Goal: Task Accomplishment & Management: Complete application form

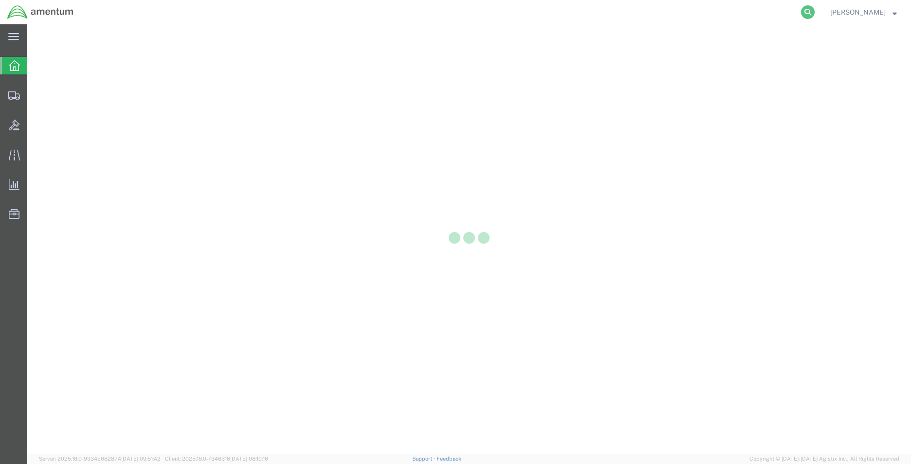
click at [802, 18] on icon at bounding box center [808, 12] width 14 height 14
click at [558, 20] on input "search" at bounding box center [653, 11] width 296 height 23
type input "56664401"
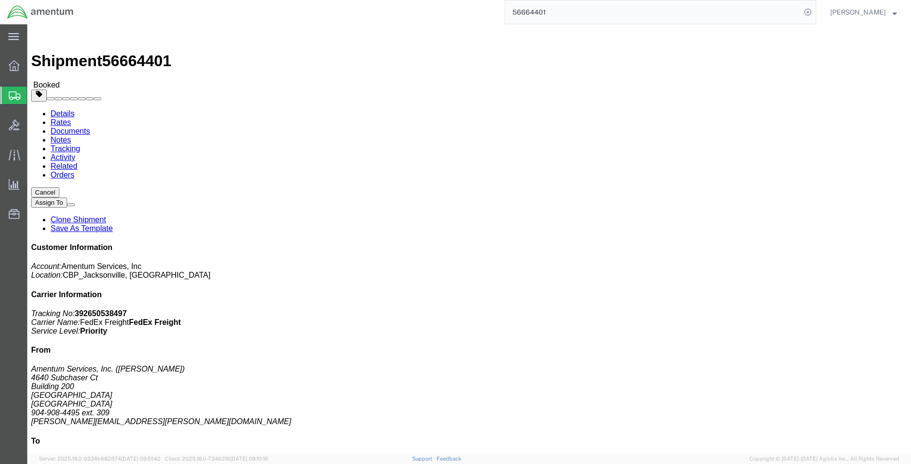
click at [0, 0] on span "Create Shipment" at bounding box center [0, 0] width 0 height 0
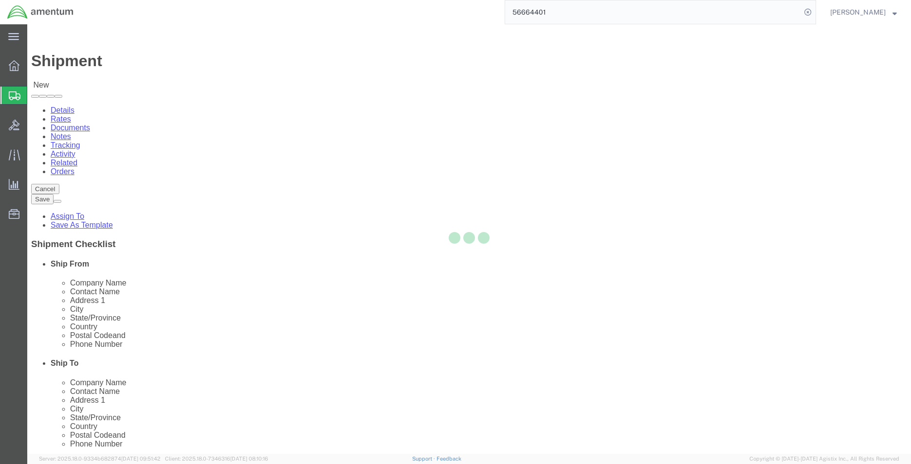
select select
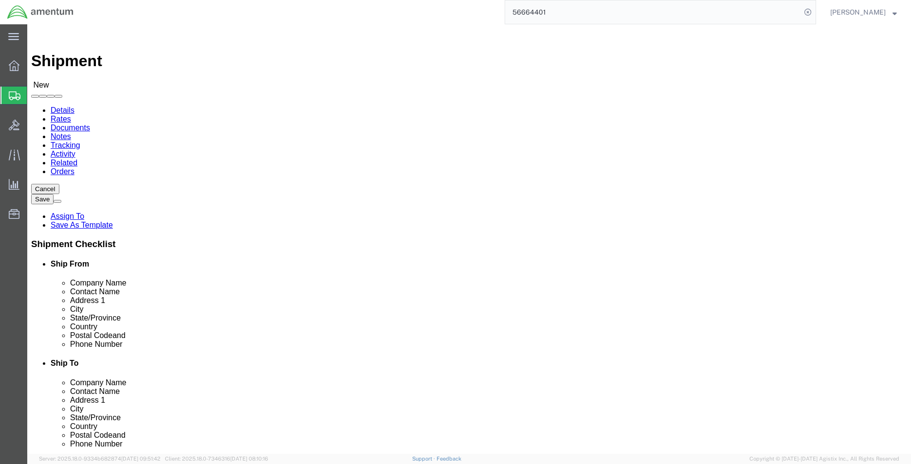
click at [547, 6] on input "56664401" at bounding box center [653, 11] width 296 height 23
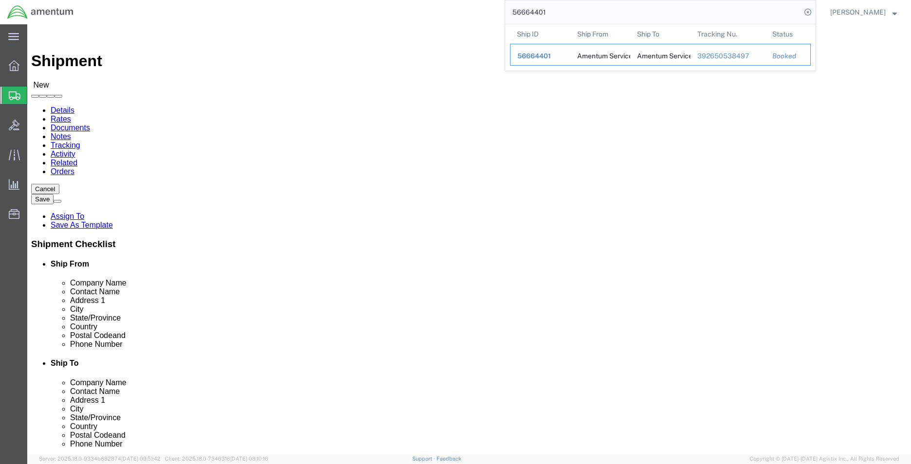
click at [538, 57] on span "56664401" at bounding box center [534, 56] width 34 height 8
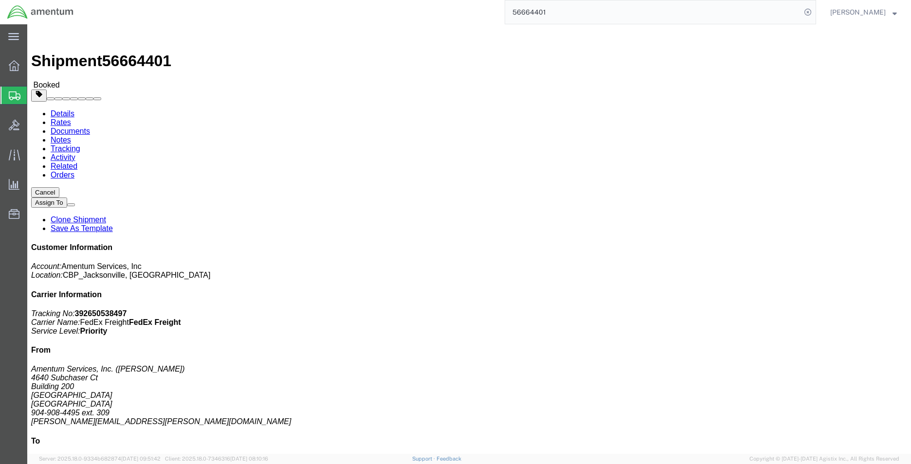
click button
click link "Clone Shipment"
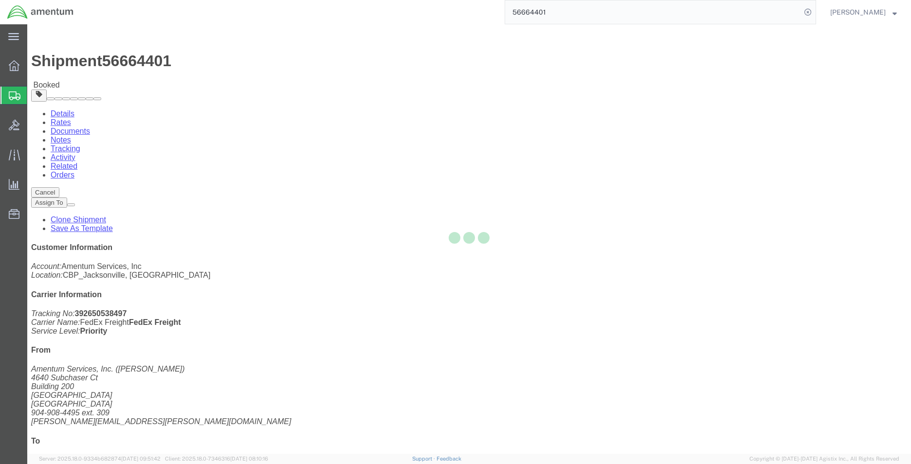
select select "49917"
select select "49941"
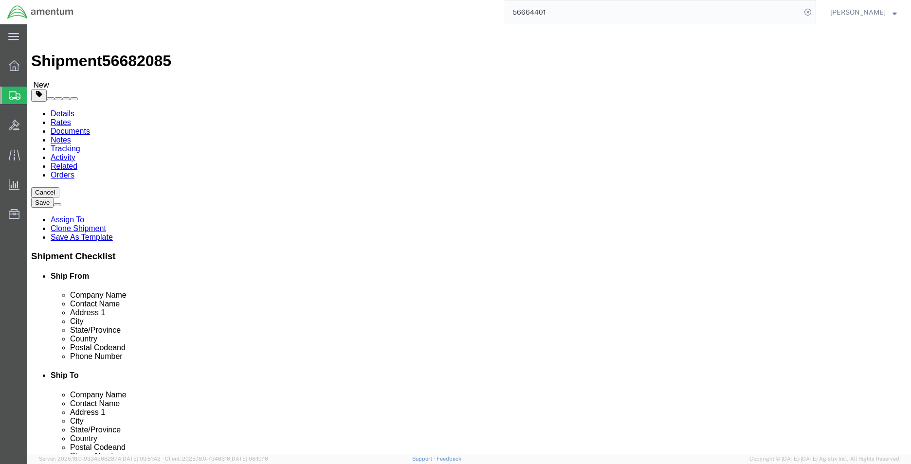
type input "v"
type input "CBP"
select select "49917"
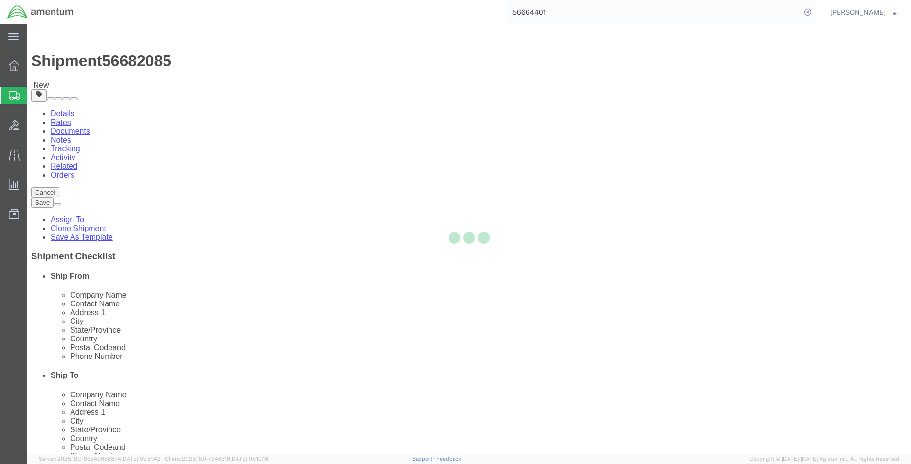
type input "Amentum Services, Inc."
type input "4640 Subchaser Ct"
type input "Bldg 200"
type input "[GEOGRAPHIC_DATA]"
type input "32244"
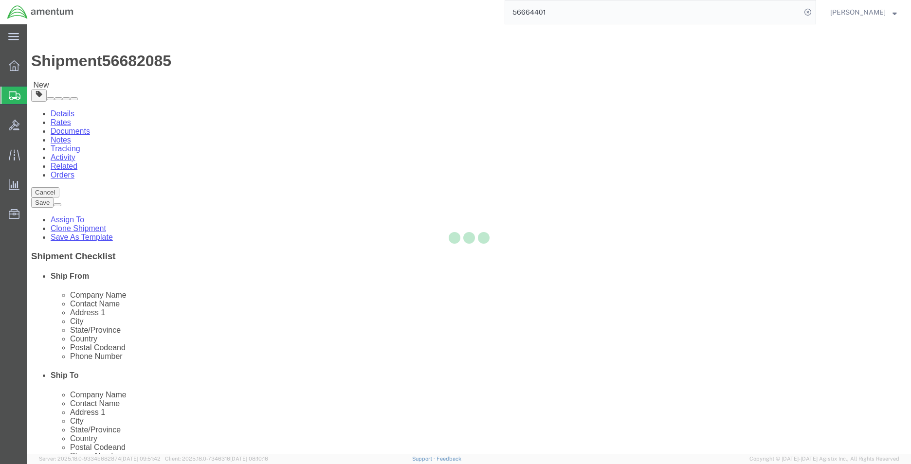
type input "[PHONE_NUMBER]"
checkbox input "false"
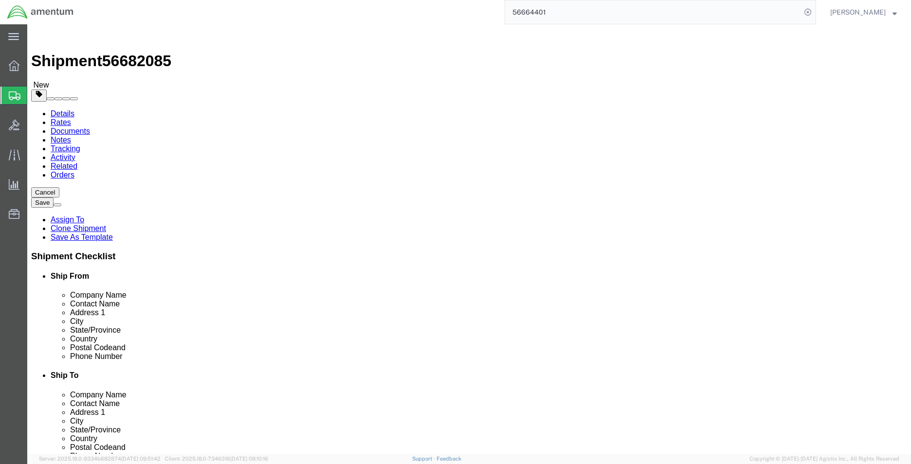
select select "FL"
type input "MCA"
select select "49941"
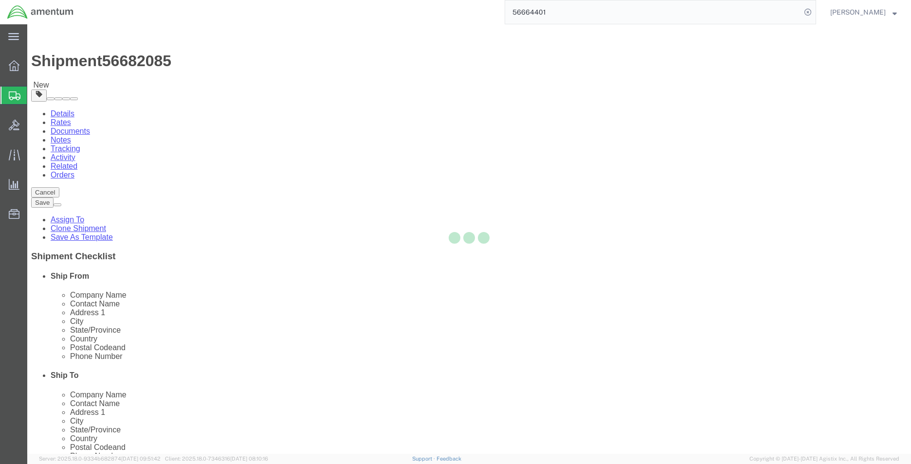
type input "Amentum Services, Inc"
type input "[PERSON_NAME]"
type input "[STREET_ADDRESS]"
type input "32C"
type input "McAllen"
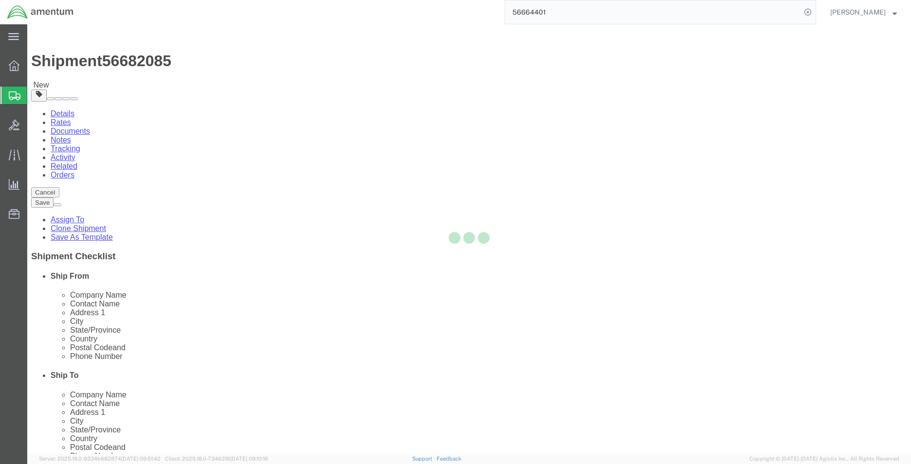
type input "78503"
type input "[PHONE_NUMBER]"
type input "[PERSON_NAME][EMAIL_ADDRESS][PERSON_NAME][DOMAIN_NAME]"
select select "[GEOGRAPHIC_DATA]"
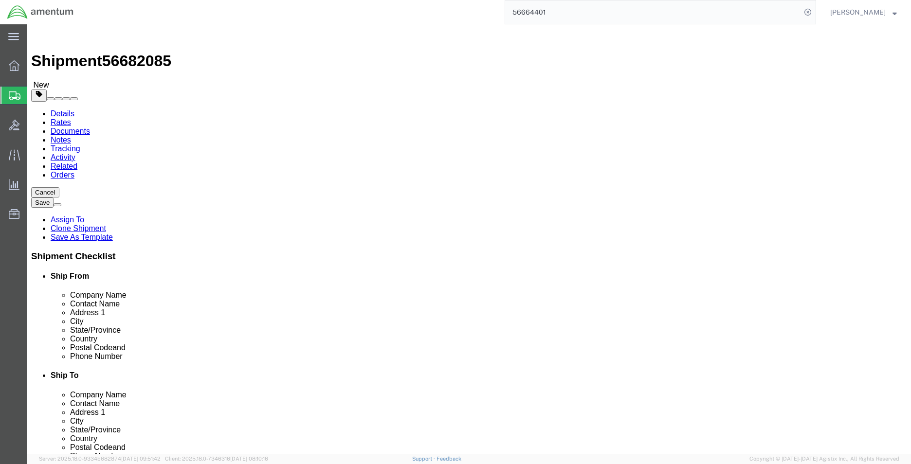
click input "text"
type input "S"
type input "SUPPLY DEPT"
click input "text"
paste input "392650538497"
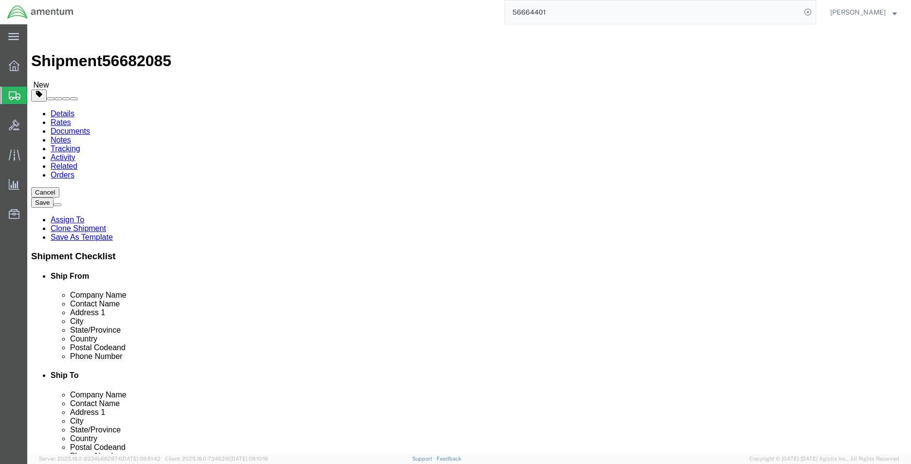
type input "392650538497"
checkbox input "true"
drag, startPoint x: 560, startPoint y: 390, endPoint x: 484, endPoint y: 390, distance: 75.5
click input "392650538497"
paste input "[PERSON_NAME][EMAIL_ADDRESS][PERSON_NAME][DOMAIN_NAME]"
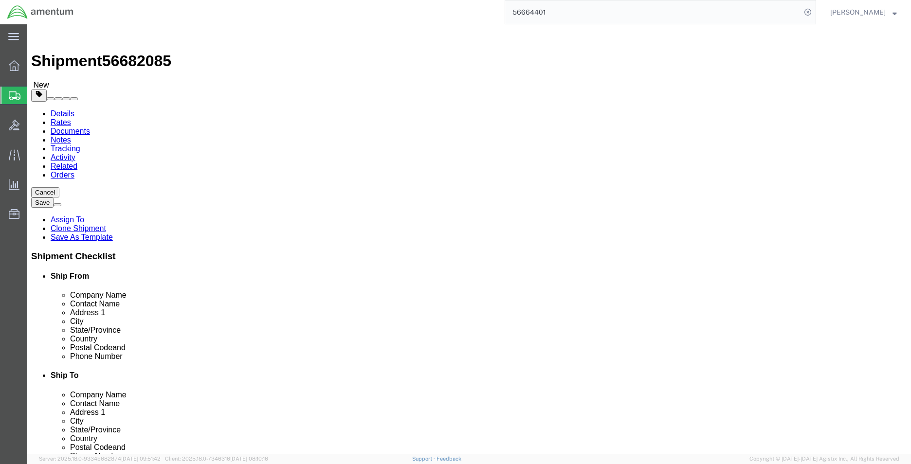
type input "[PERSON_NAME][EMAIL_ADDRESS][PERSON_NAME][DOMAIN_NAME]"
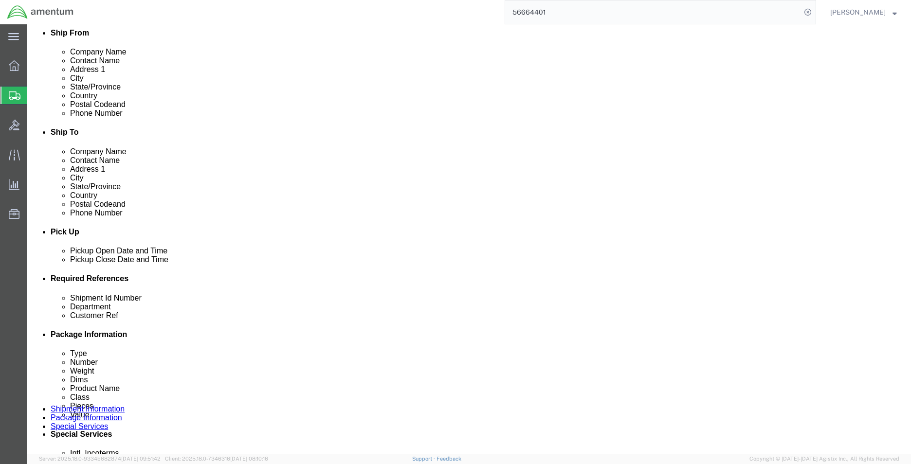
click div
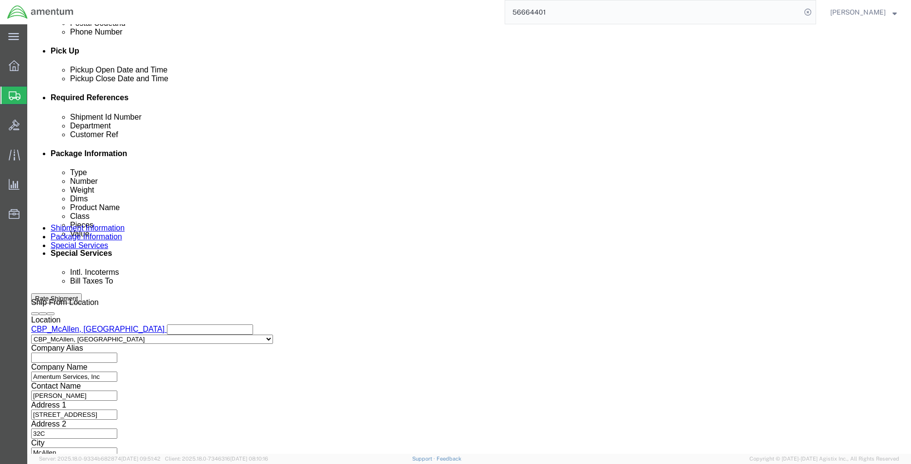
click input "5:19 PM"
type input "8:19 PM"
click button "Apply"
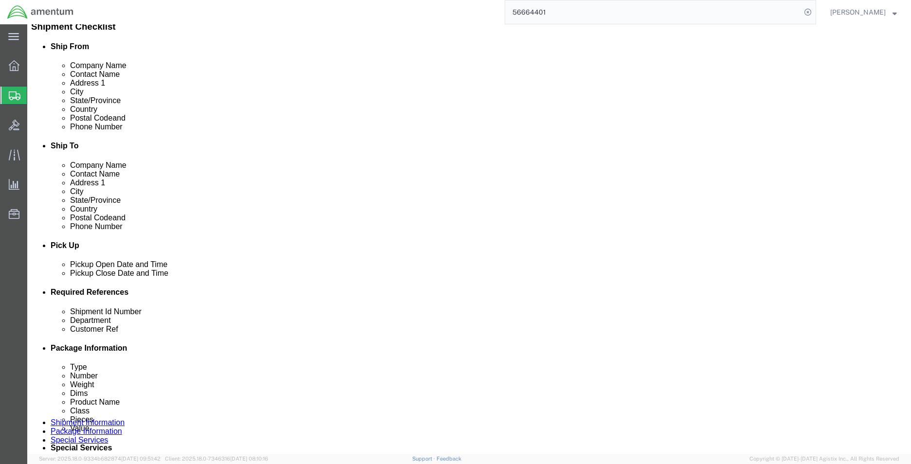
click div "[DATE] 3:19 PM"
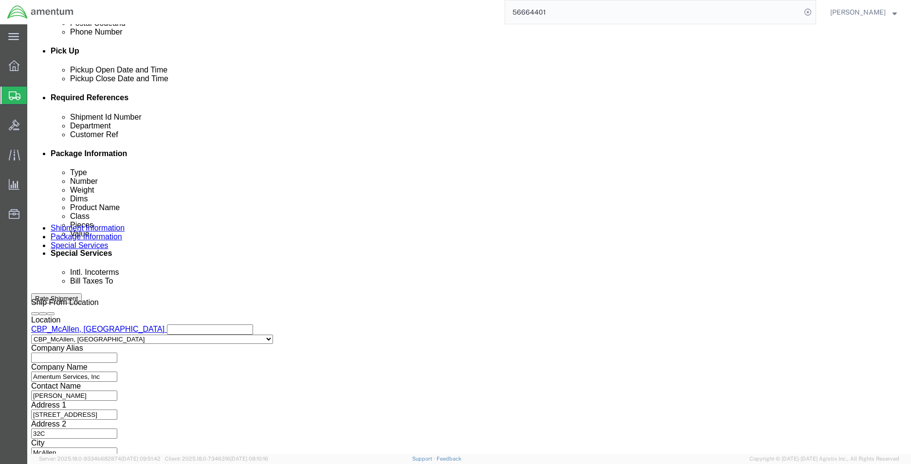
click input "3:19 PM"
type input "8:00 AM"
click div "Shipment Id Number STHD TO MCA Select Account Type Activity ID Airline Appointm…"
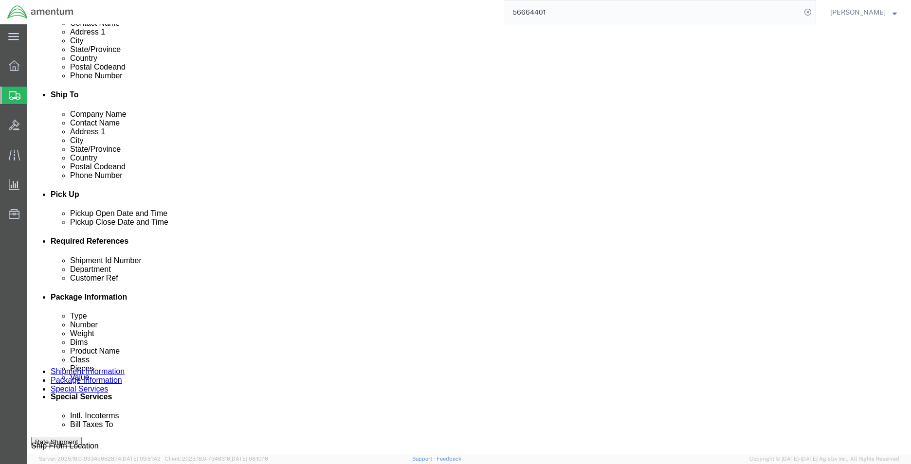
scroll to position [278, 0]
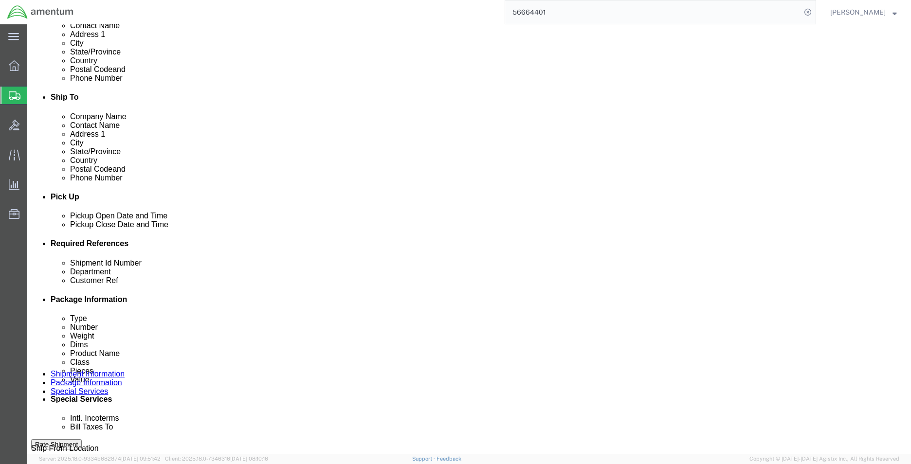
click div "[DATE] 9:00 PM"
type input "2:00 PM"
click button "Apply"
click div "[DATE] 10:00 PM"
click input "8:00 PM"
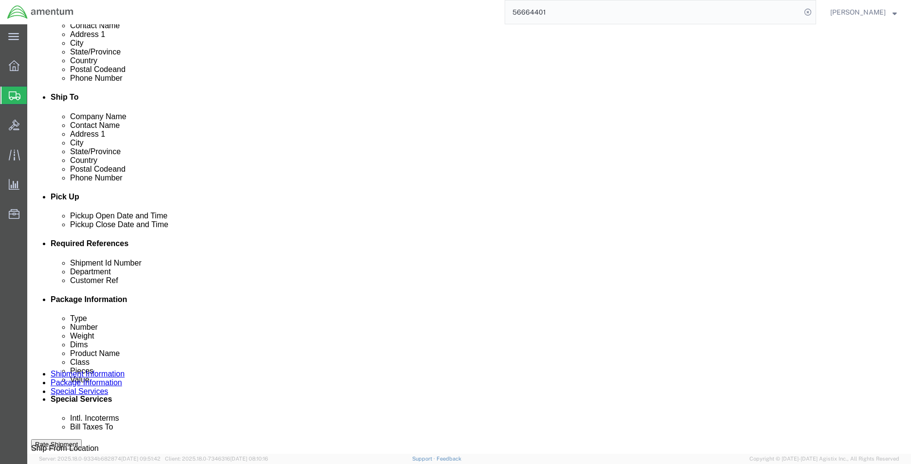
type input "8:00 AM"
click div "Deliver Close Date Deliver Close Time Deliver Close Date and Time"
click div
type input "2:00 PM"
click div "Shipping Mode (Optional)"
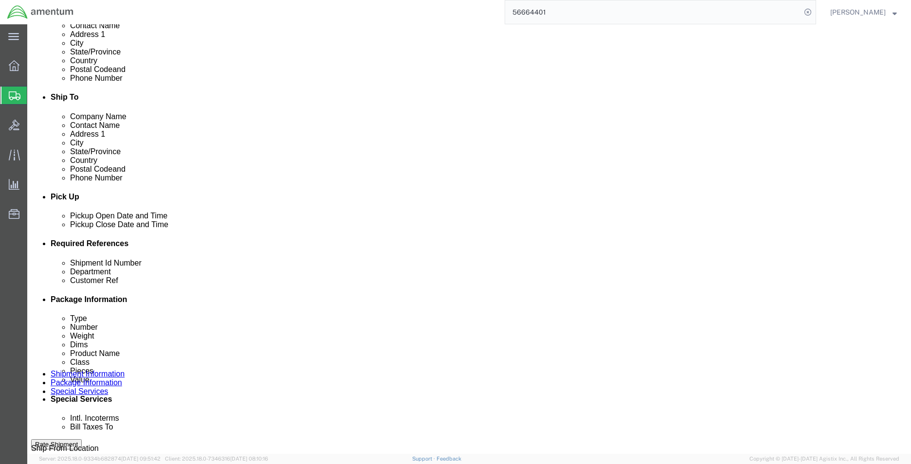
click div
click button "Apply"
click input "STHD TO MCA"
type input "STHD TO SERC"
click input "6118.03.03.2219.000.SER.0000"
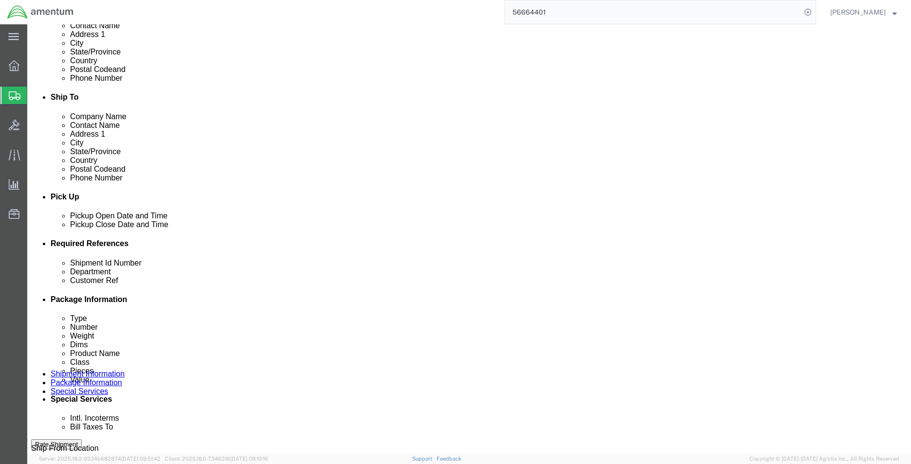
scroll to position [0, 4]
type input "6118.03.03.2219.000.MCA.0000"
drag, startPoint x: 171, startPoint y: 343, endPoint x: 83, endPoint y: 335, distance: 88.4
click div "Customer Ref IR61575"
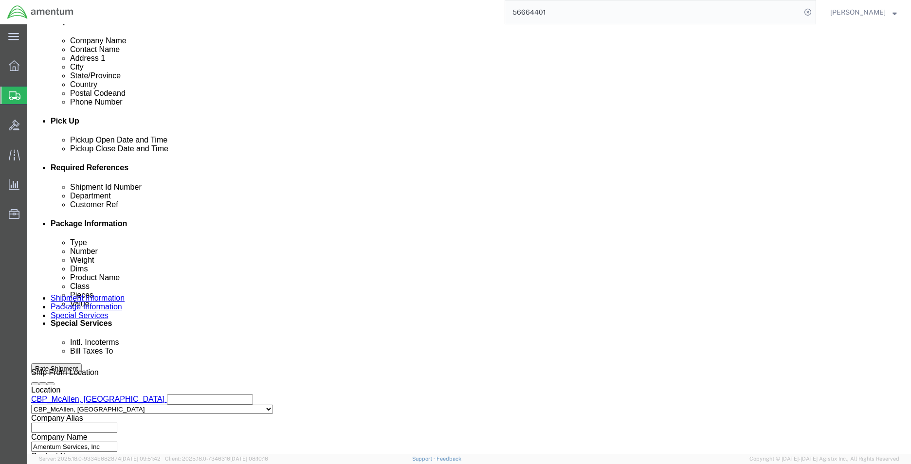
scroll to position [424, 0]
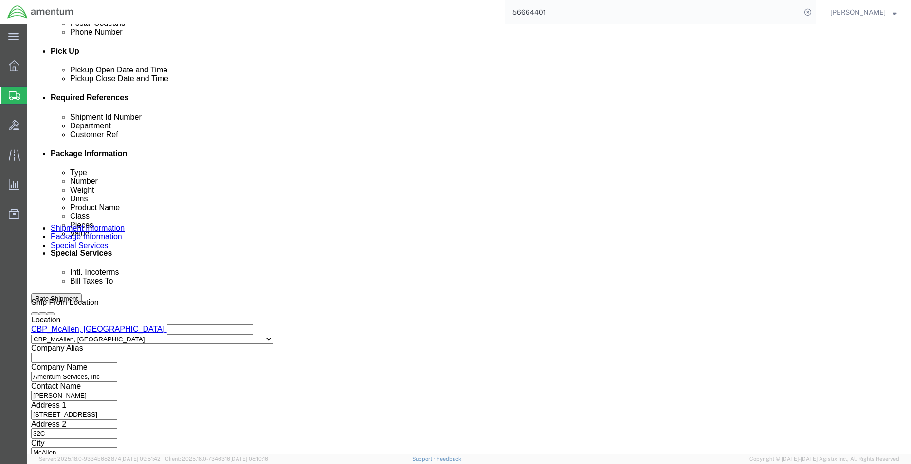
type input "IR61375"
click button "Continue"
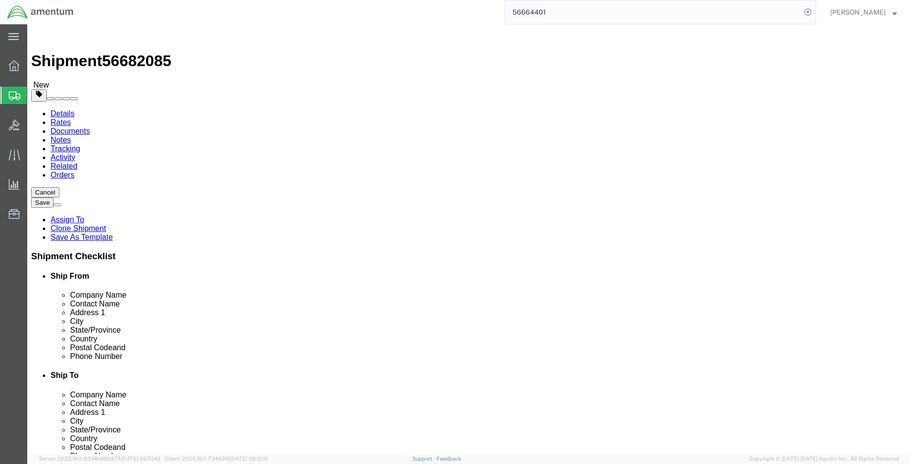
drag, startPoint x: 163, startPoint y: 230, endPoint x: 108, endPoint y: 224, distance: 55.4
click div "Package Type Select Bale(s) Basket(s) Bolt(s) Bottle(s) Buckets Bulk Bundle(s) …"
type input "36"
type input "61"
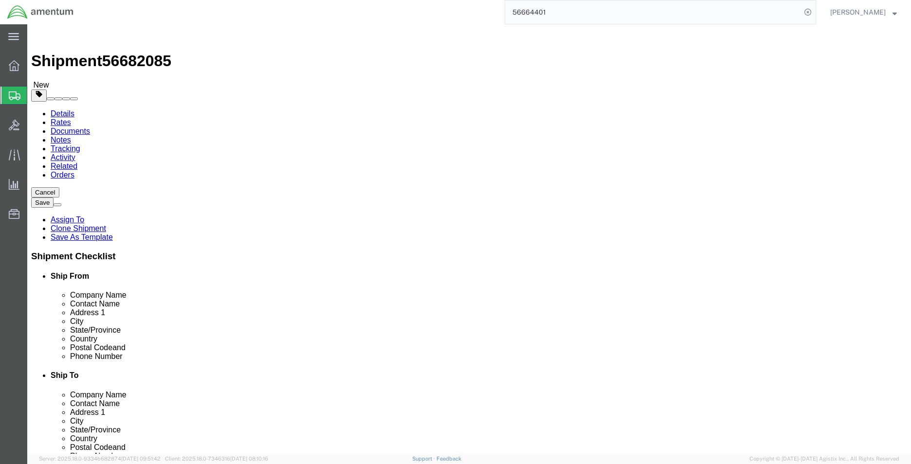
click dd "1.00 Each"
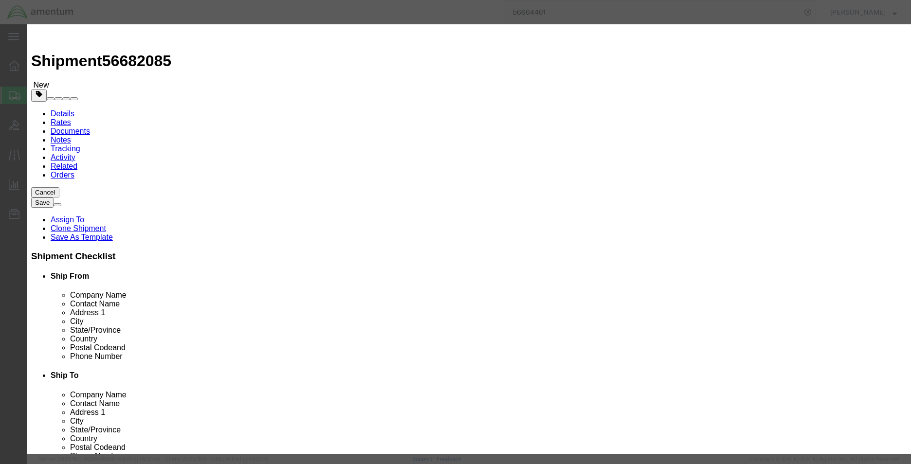
click div "Description Commodity Category Select Country Of Origin Select [GEOGRAPHIC_DATA…"
click select "Select [GEOGRAPHIC_DATA] [GEOGRAPHIC_DATA] [GEOGRAPHIC_DATA] [GEOGRAPHIC_DATA] …"
click label "Serial"
click input "text"
type input "IR61375"
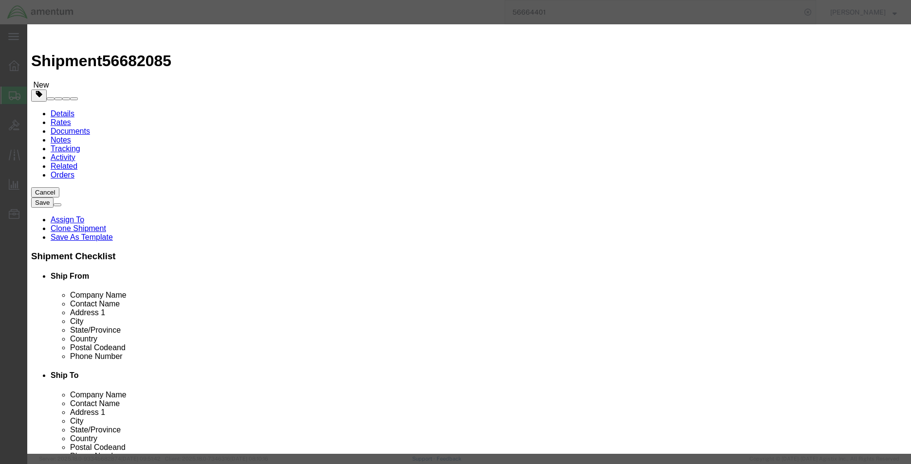
click input "STHD"
drag, startPoint x: 299, startPoint y: 73, endPoint x: 263, endPoint y: 69, distance: 36.3
click div "STHD"
paste input "AR HD SENSOR"
type input "STAR HD SENSOR"
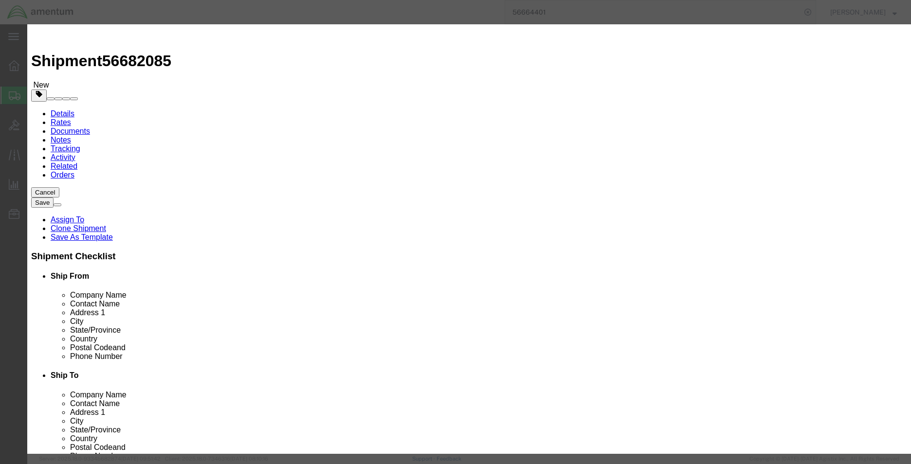
click textarea
paste textarea "STAR HD SENSOR"
type textarea "STAR HD SENSOR"
click button "Save & Close"
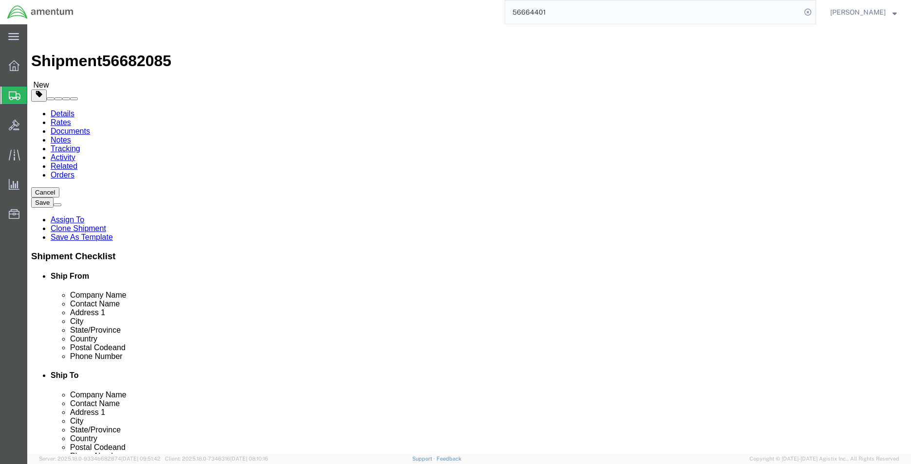
click button "Continue"
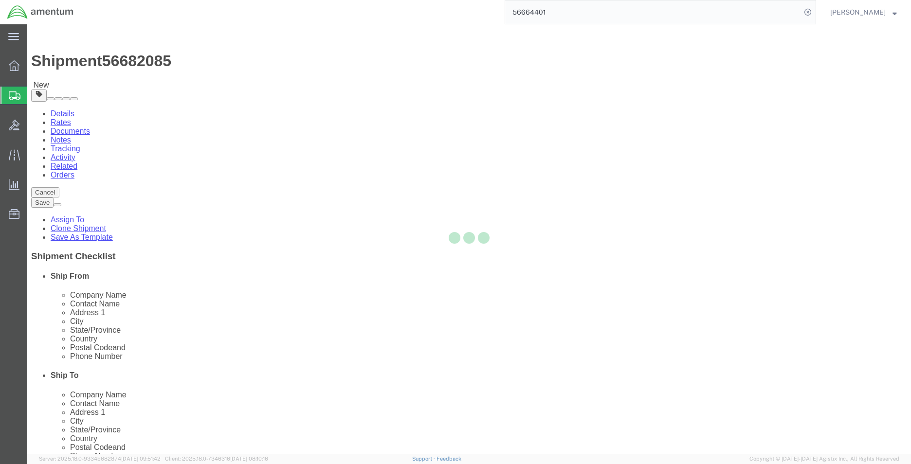
select select
select select "DEPARTMENT"
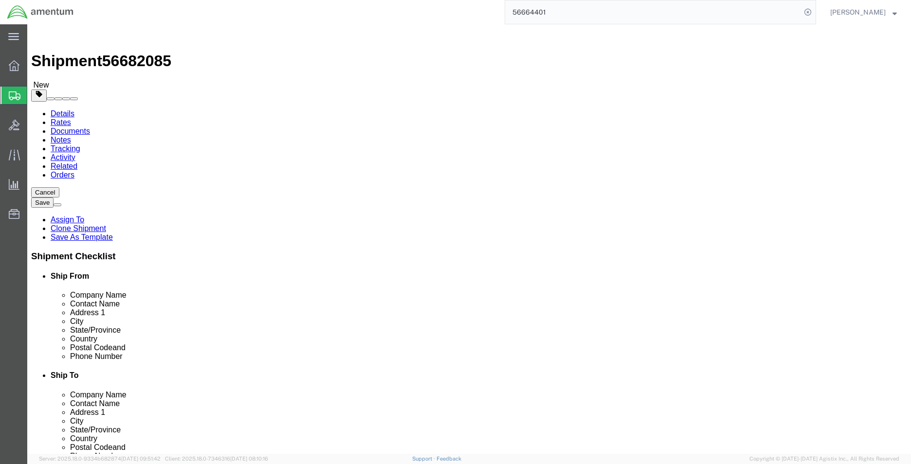
click span "Select one or more"
click span "Site Support"
click span "Lift Gate"
select select "PICKUP_LIFT_GATE"
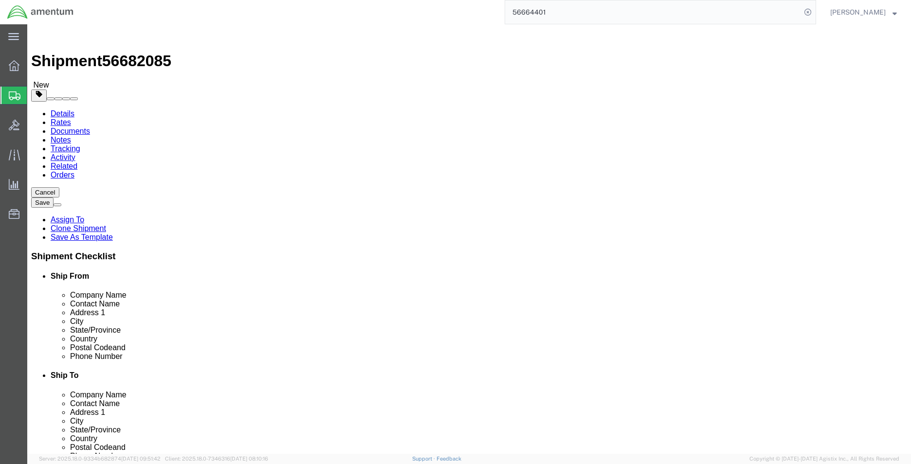
click button "Rate Shipment"
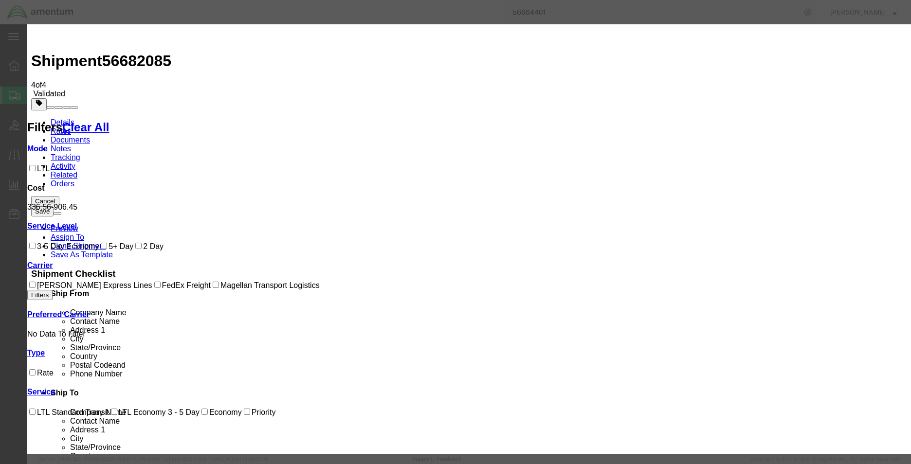
drag, startPoint x: 342, startPoint y: 129, endPoint x: 347, endPoint y: 142, distance: 13.6
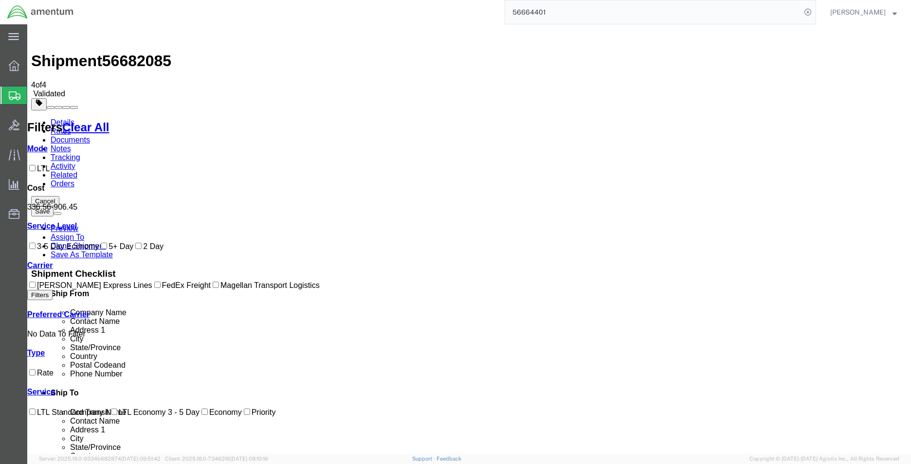
click at [52, 118] on link "Details" at bounding box center [63, 122] width 24 height 8
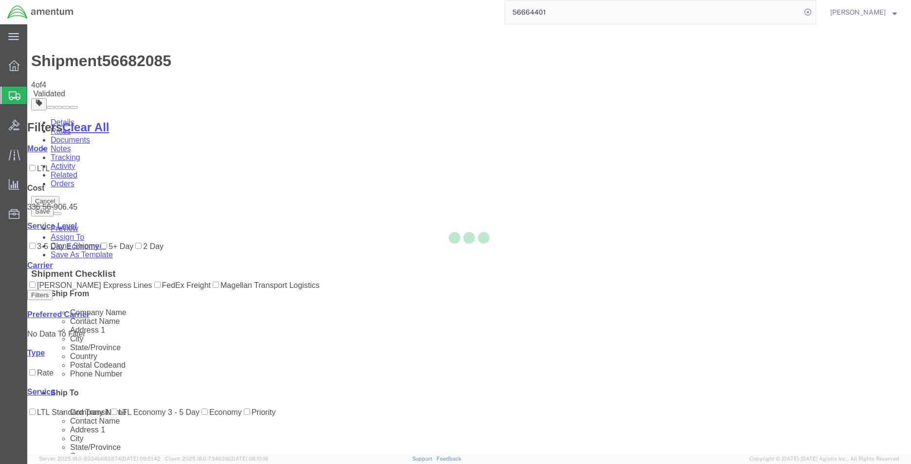
select select "49941"
select select "49917"
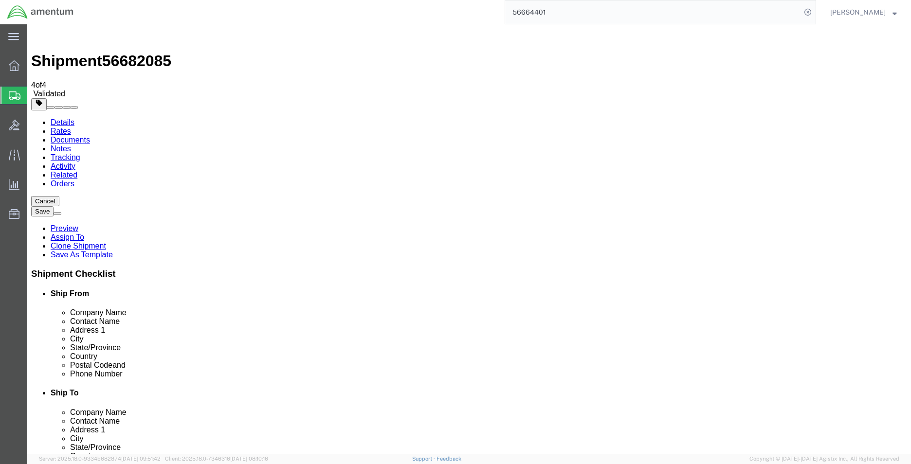
click link "Rates"
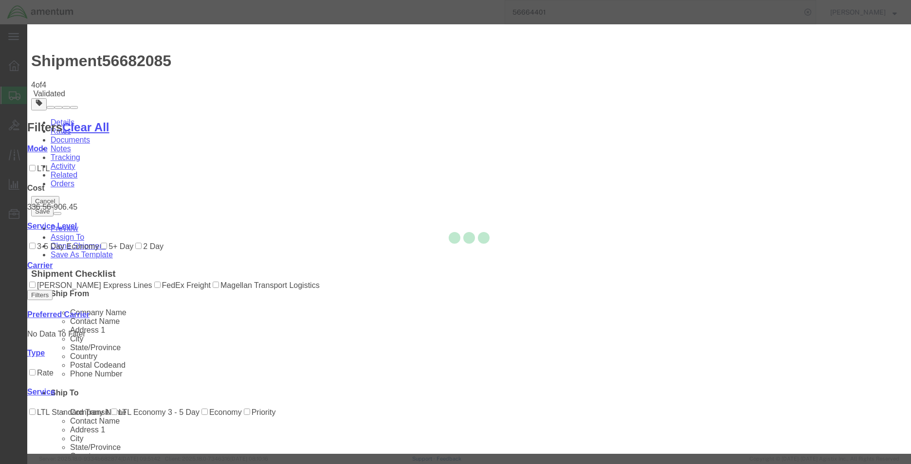
select select "49941"
select select "49917"
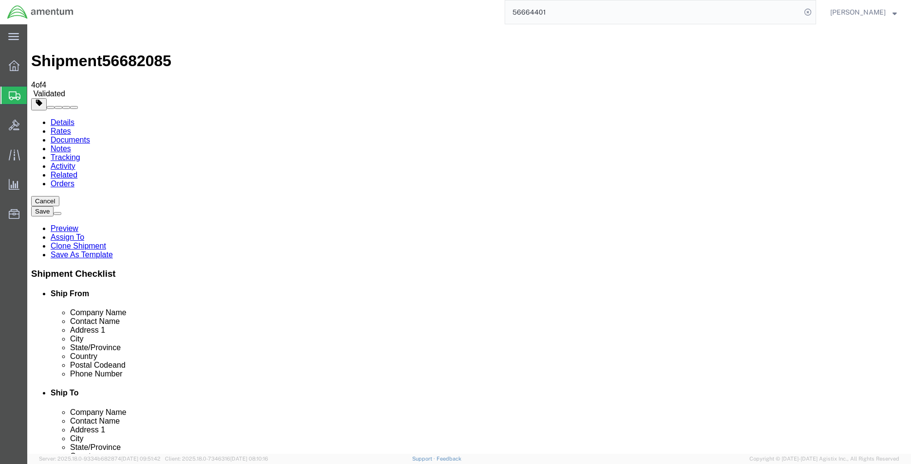
click button "Rate Shipment"
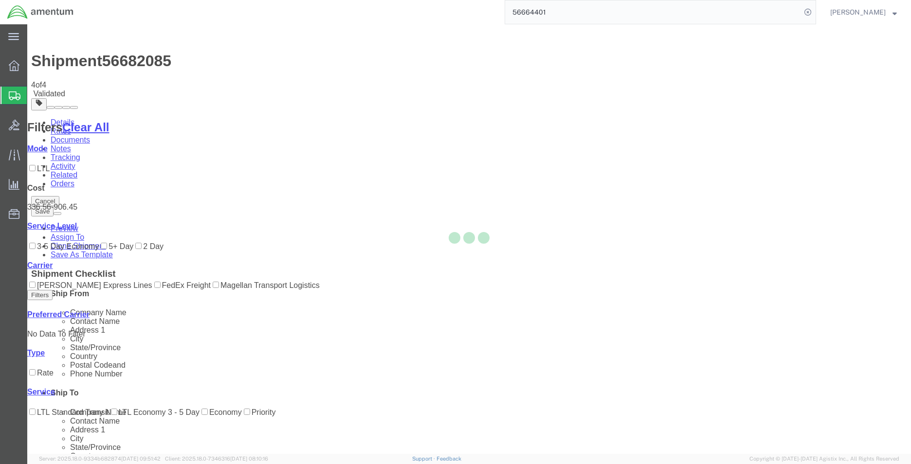
select select "49941"
select select "49917"
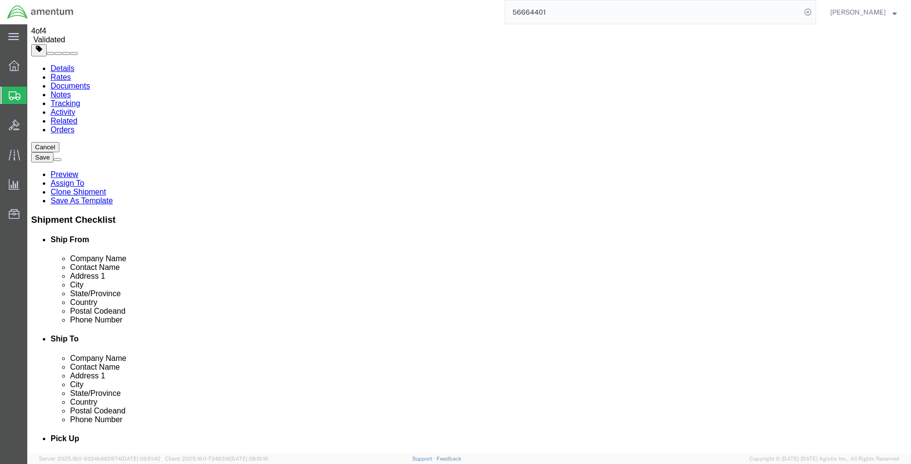
scroll to position [195, 0]
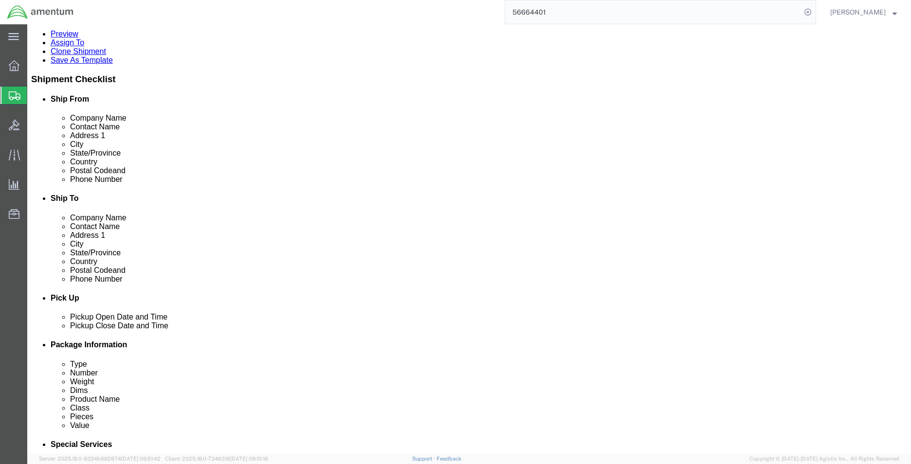
click div "[DATE] 10:00 PM"
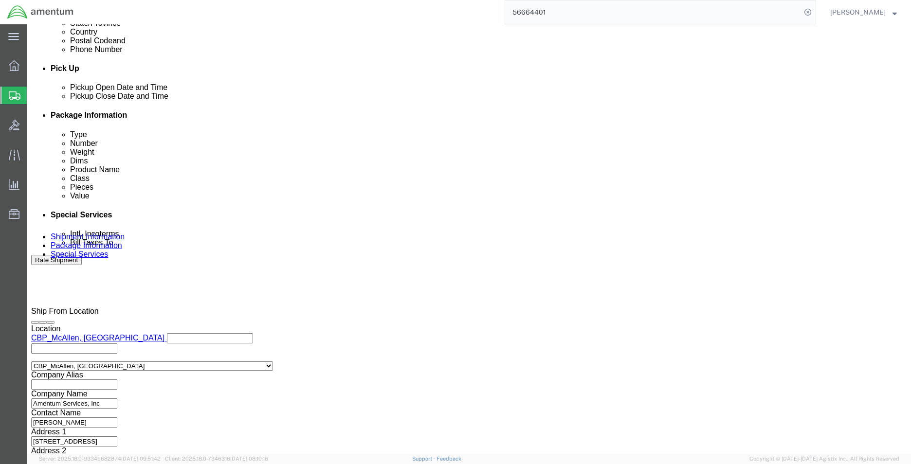
click input "10:00 PM"
click input "8:00 PM"
type input "8:00 AM"
click button "Apply"
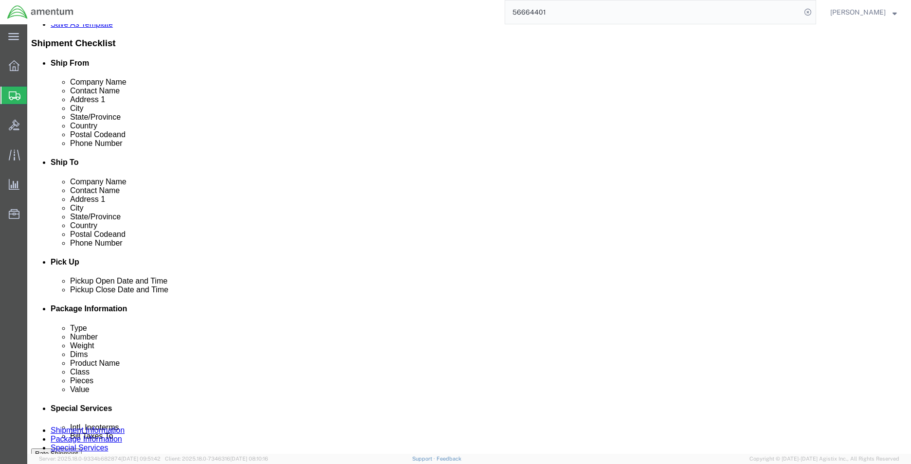
scroll to position [230, 0]
click div "[DATE] 9:00 PM"
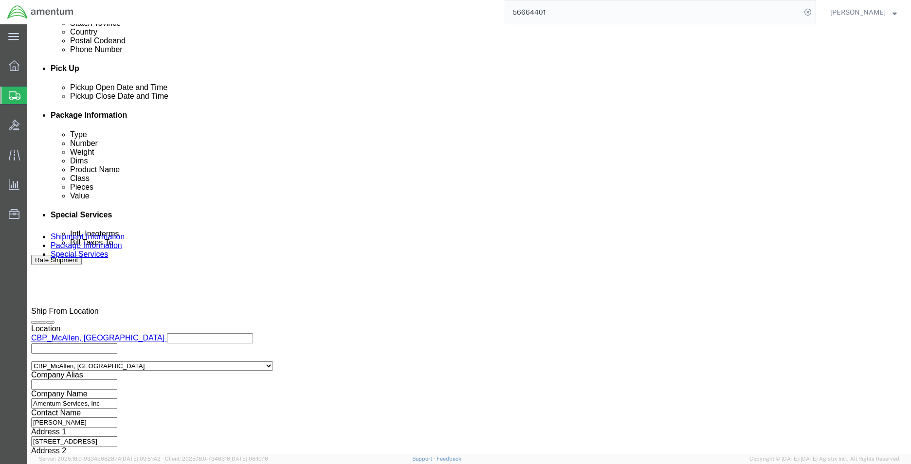
type input "3:00 PM"
click button "Apply"
drag, startPoint x: 657, startPoint y: 390, endPoint x: 568, endPoint y: 409, distance: 91.1
click button "Continue"
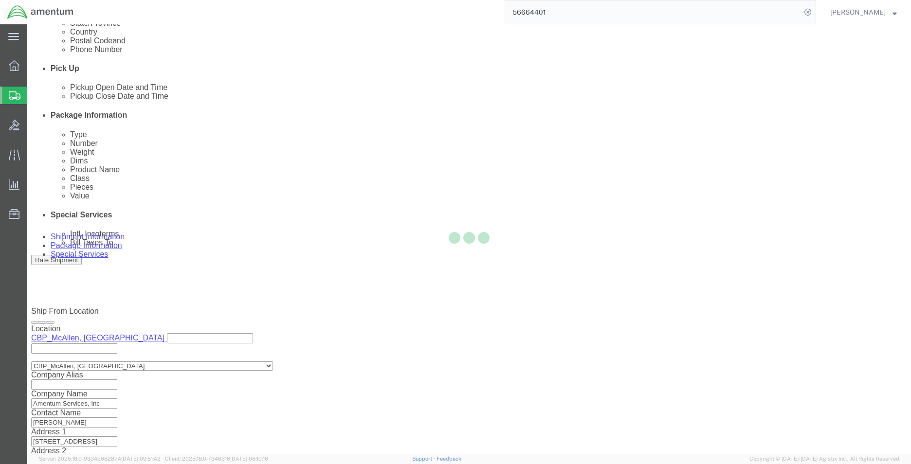
scroll to position [0, 0]
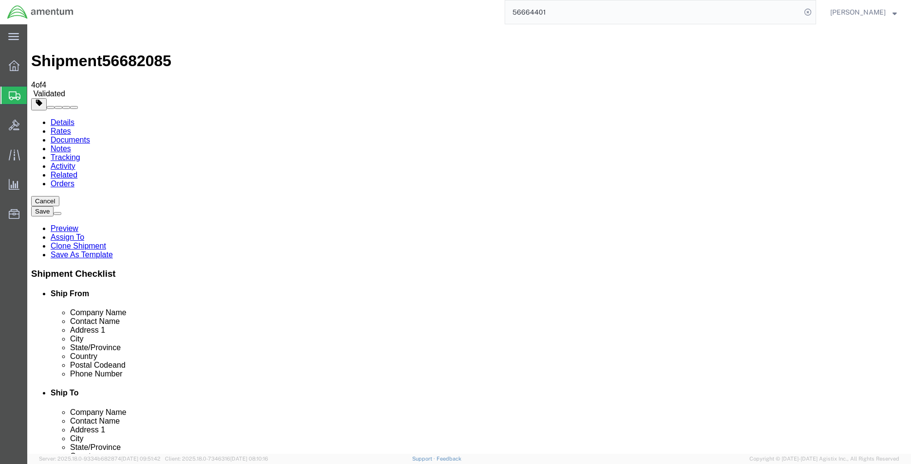
click button "Continue"
click button "Rate Shipment"
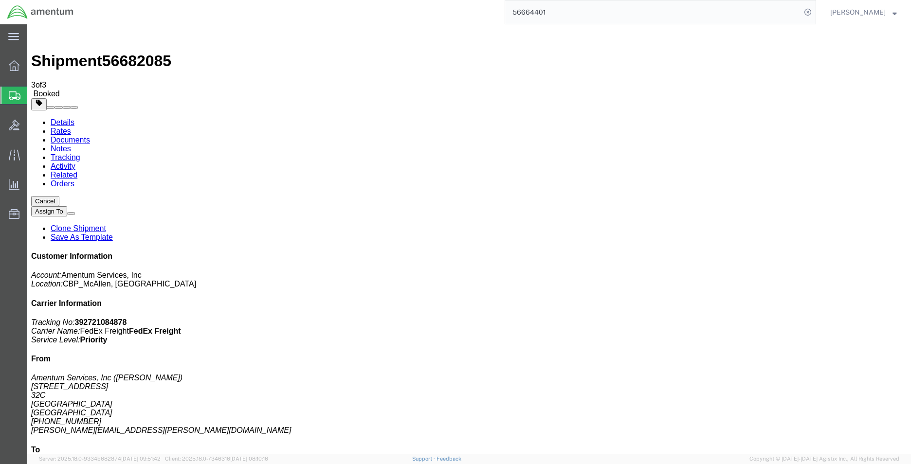
drag, startPoint x: 397, startPoint y: 152, endPoint x: 513, endPoint y: 258, distance: 156.5
